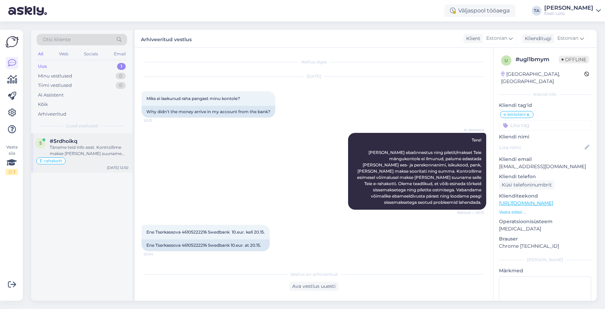
scroll to position [1, 0]
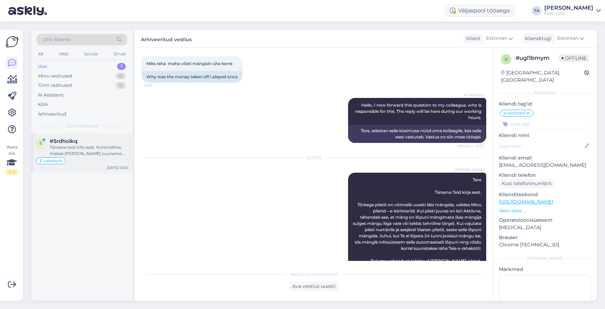
click at [82, 148] on div "Täname teid info eest. Kontrollime makse [PERSON_NAME] suuname selle teie e-rah…" at bounding box center [89, 150] width 79 height 12
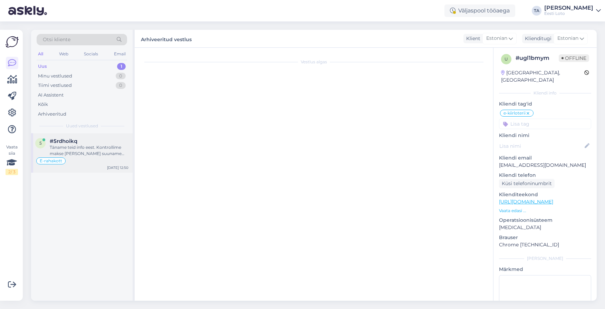
scroll to position [1321, 0]
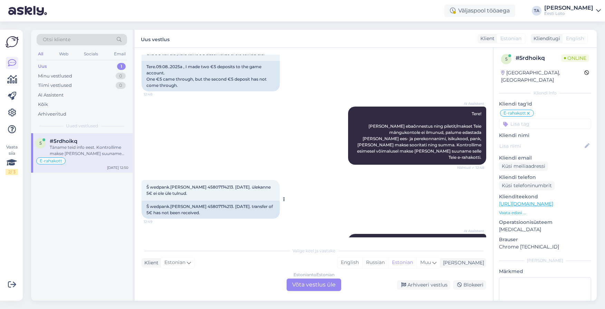
click at [207, 184] on span "Š wedpank.[PERSON_NAME] 45807174213. [DATE]. ülekanne 5€ ei ole üle tulnud." at bounding box center [209, 189] width 125 height 11
copy span "45807174213"
click at [311, 283] on div "Estonian to Estonian Võta vestlus üle" at bounding box center [314, 284] width 55 height 12
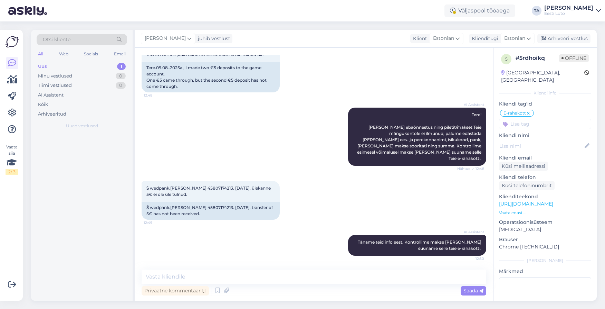
scroll to position [1295, 0]
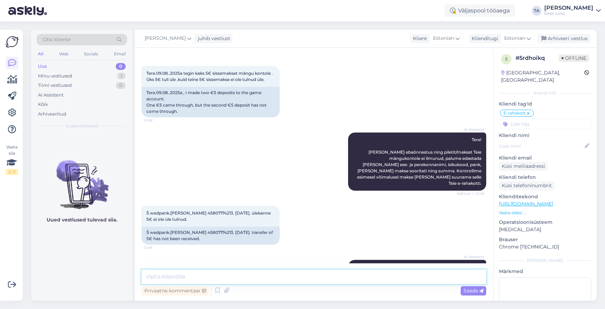
click at [198, 277] on textarea at bounding box center [314, 276] width 345 height 15
paste textarea "Kahjuks Teie sissemakse ebaõnnestus tehnilise [PERSON_NAME] tõttu. Kontrollisim…"
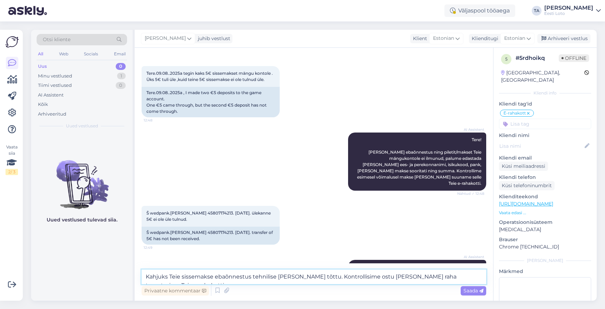
type textarea "Kahjuks Teie sissemakse ebaõnnestus tehnilise [PERSON_NAME] tõttu. Kontrollisim…"
click at [469, 290] on span "Saada" at bounding box center [474, 290] width 20 height 6
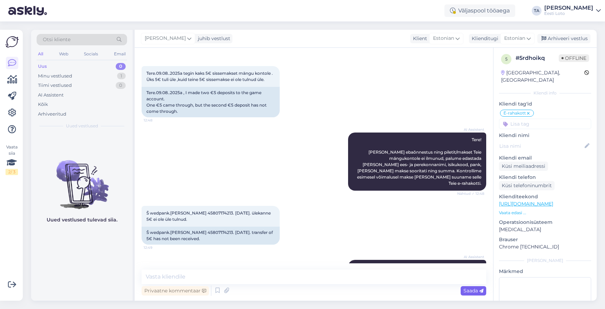
scroll to position [1331, 0]
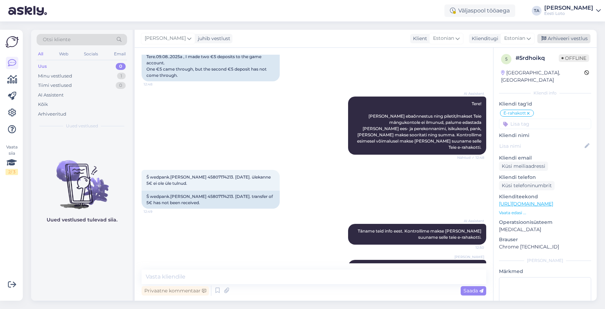
click at [553, 38] on div "Arhiveeri vestlus" at bounding box center [564, 38] width 53 height 9
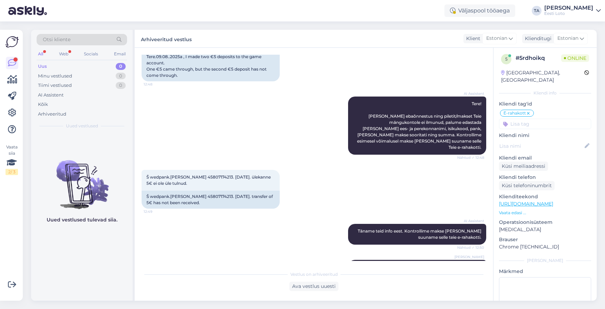
scroll to position [1411, 0]
